Goal: Transaction & Acquisition: Obtain resource

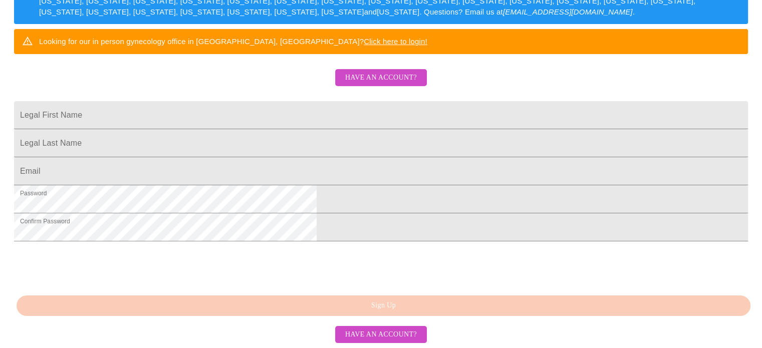
scroll to position [200, 0]
click at [267, 129] on input "Legal First Name" at bounding box center [381, 115] width 734 height 28
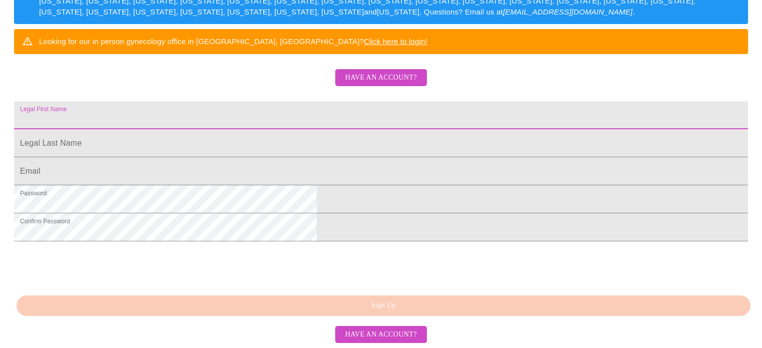
click at [596, 120] on div "MyMenopauseRx Sign Up Welcome! We are currently accepting virtual patients from…" at bounding box center [381, 28] width 754 height 418
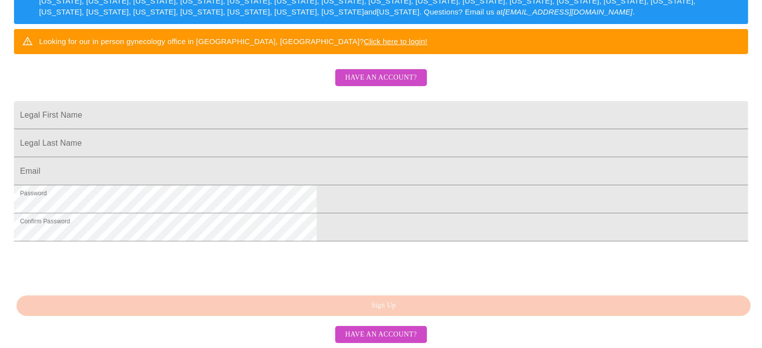
scroll to position [261, 0]
click at [374, 72] on span "Have an account?" at bounding box center [381, 78] width 72 height 13
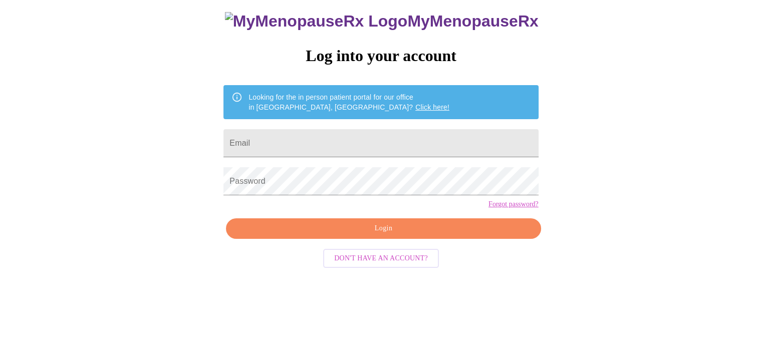
scroll to position [19, 0]
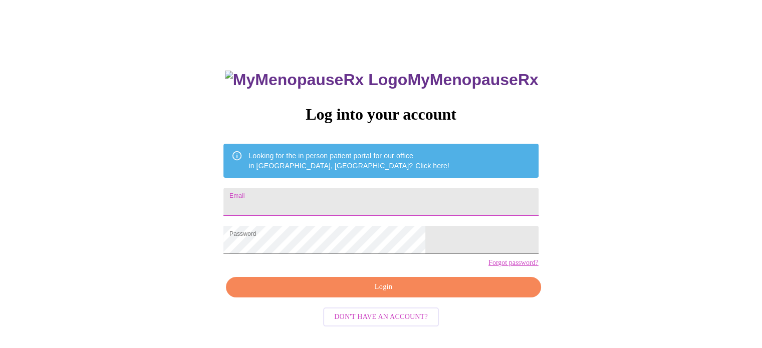
click at [352, 196] on input "Email" at bounding box center [380, 202] width 315 height 28
type input "amguerber@gmail.com"
click at [402, 294] on span "Login" at bounding box center [383, 287] width 292 height 13
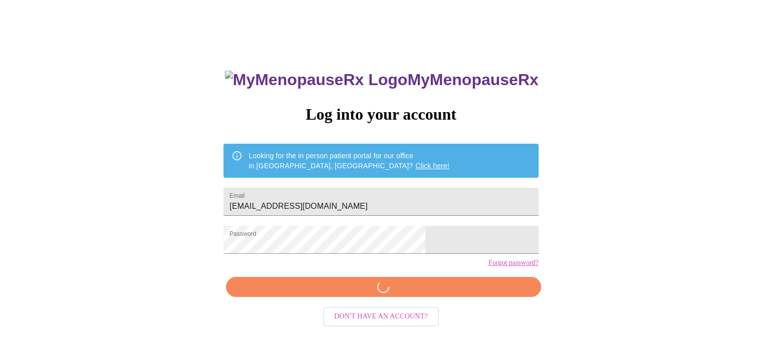
scroll to position [19, 0]
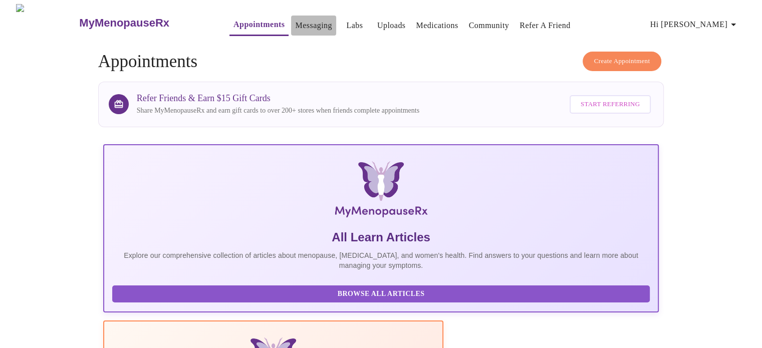
click at [295, 22] on link "Messaging" at bounding box center [313, 26] width 37 height 14
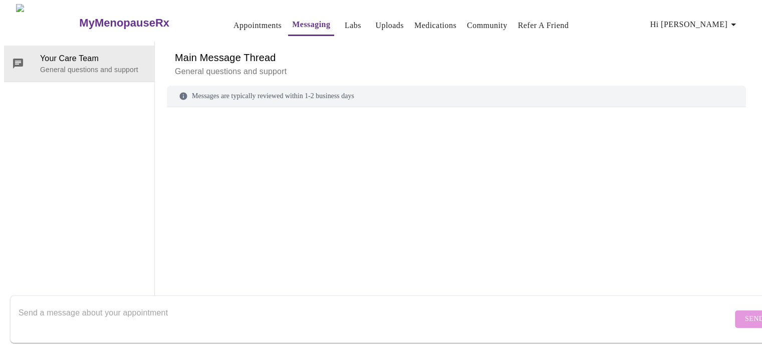
click at [233, 20] on link "Appointments" at bounding box center [257, 26] width 48 height 14
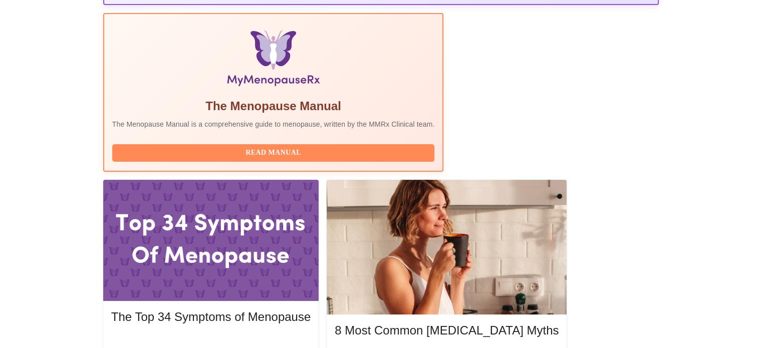
scroll to position [312, 0]
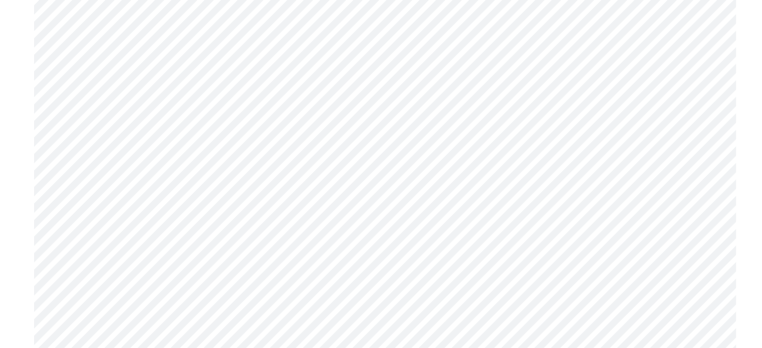
scroll to position [2755, 0]
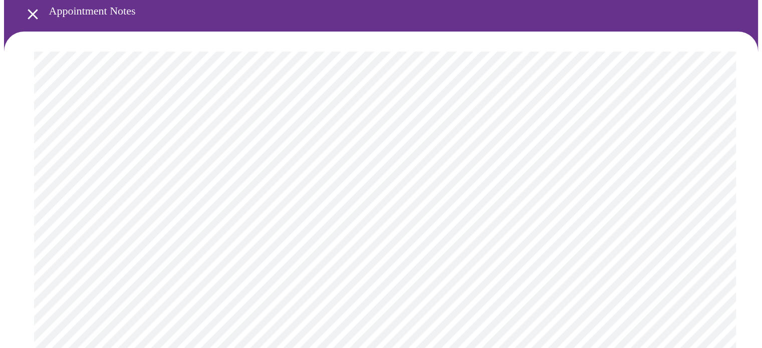
scroll to position [0, 0]
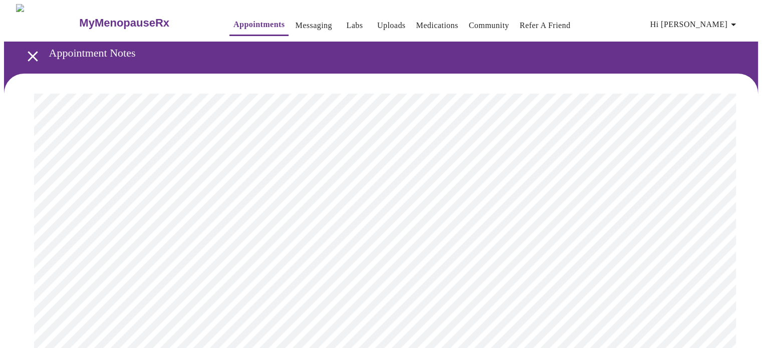
click at [346, 22] on link "Labs" at bounding box center [354, 26] width 17 height 14
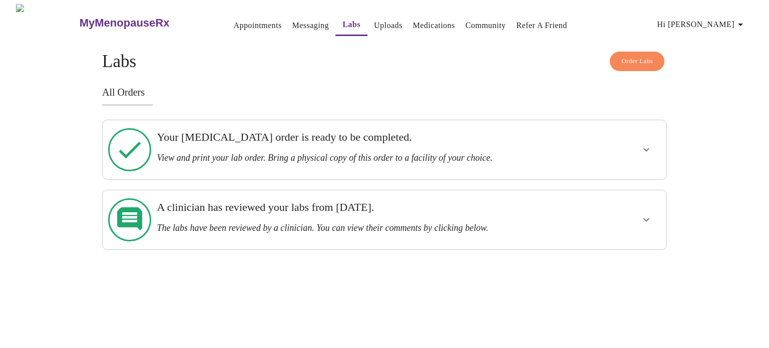
click at [644, 144] on icon "show more" at bounding box center [647, 150] width 12 height 12
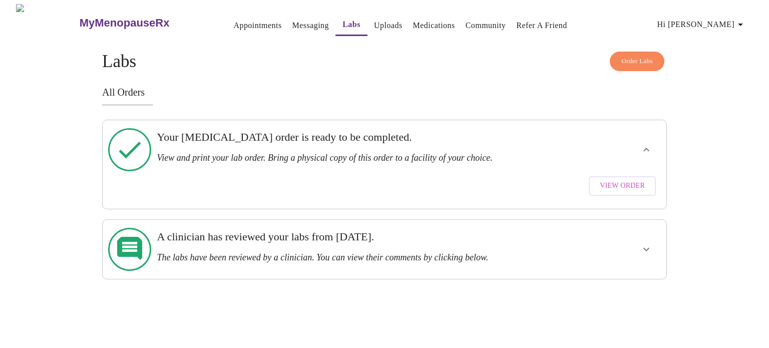
click at [606, 180] on span "View Order" at bounding box center [622, 186] width 45 height 13
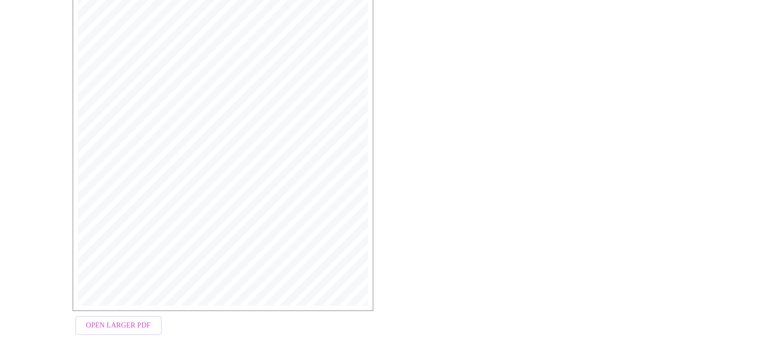
scroll to position [270, 0]
click at [127, 312] on span "Open Larger PDF" at bounding box center [118, 318] width 65 height 13
